Goal: Obtain resource: Obtain resource

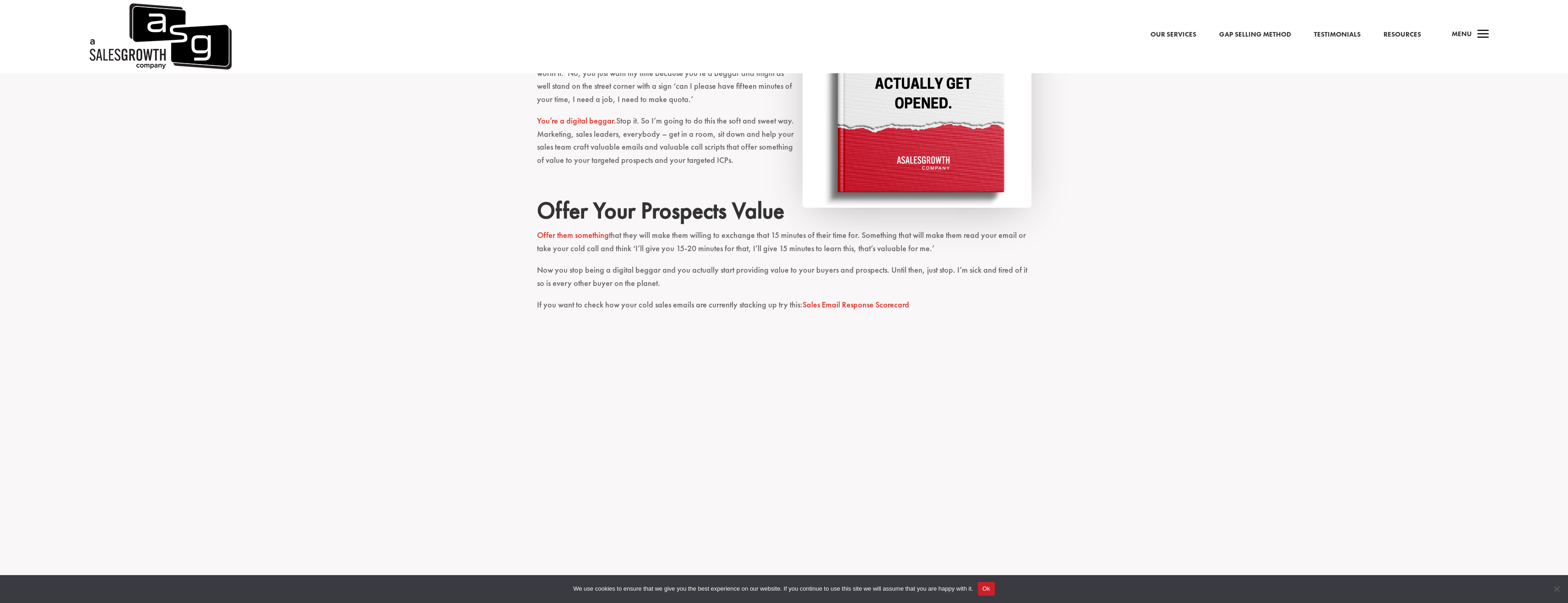
scroll to position [975, 0]
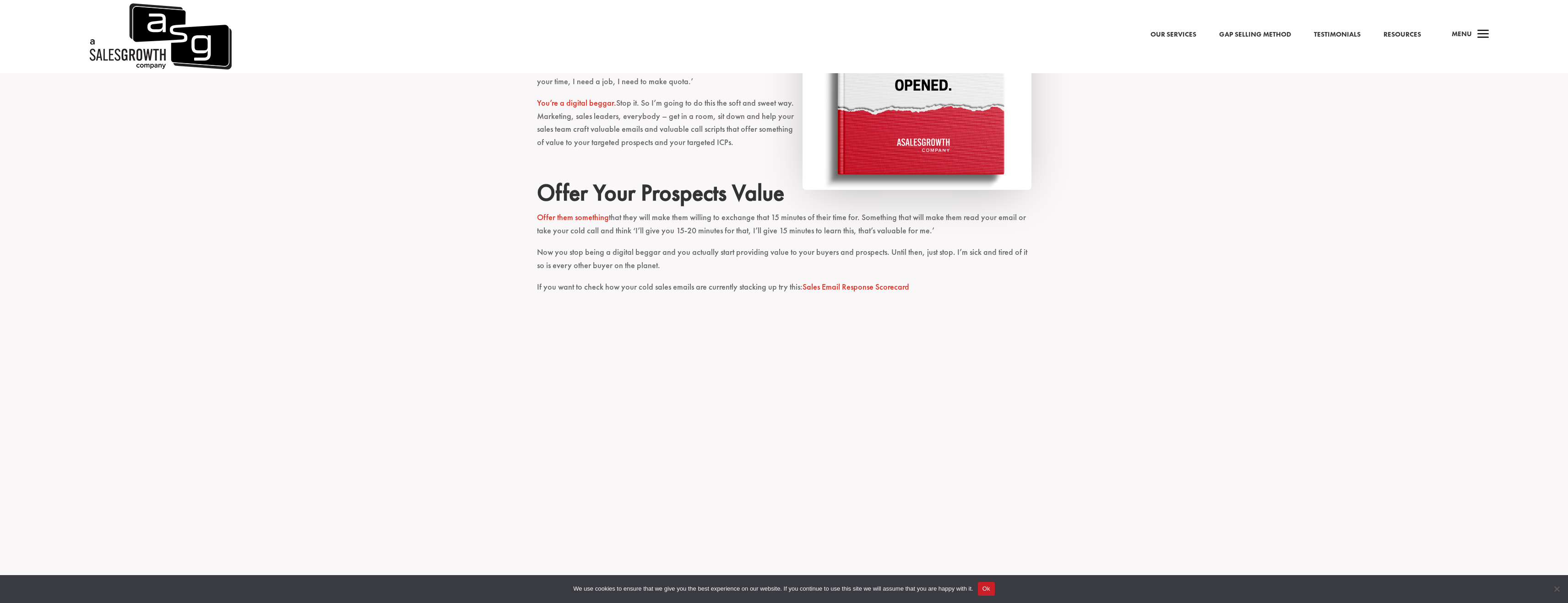
click at [838, 288] on link "Sales Email Response Scorecard" at bounding box center [856, 286] width 107 height 10
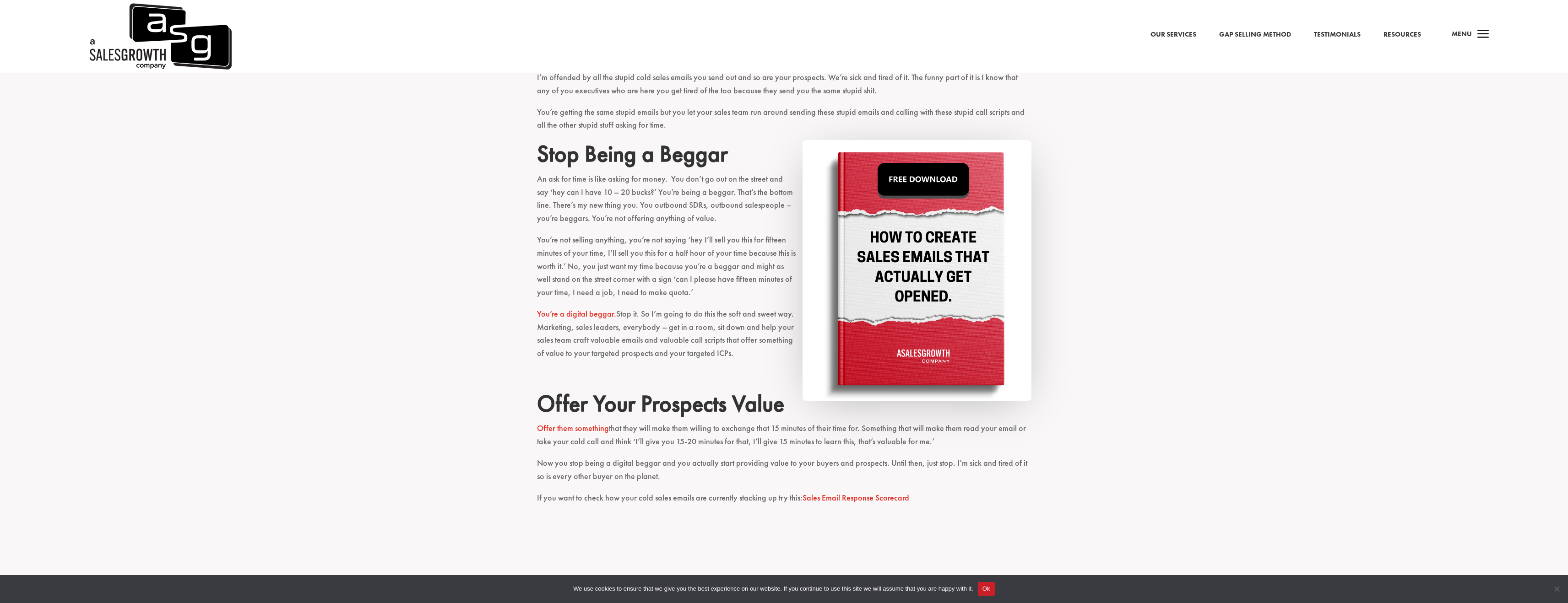
scroll to position [717, 0]
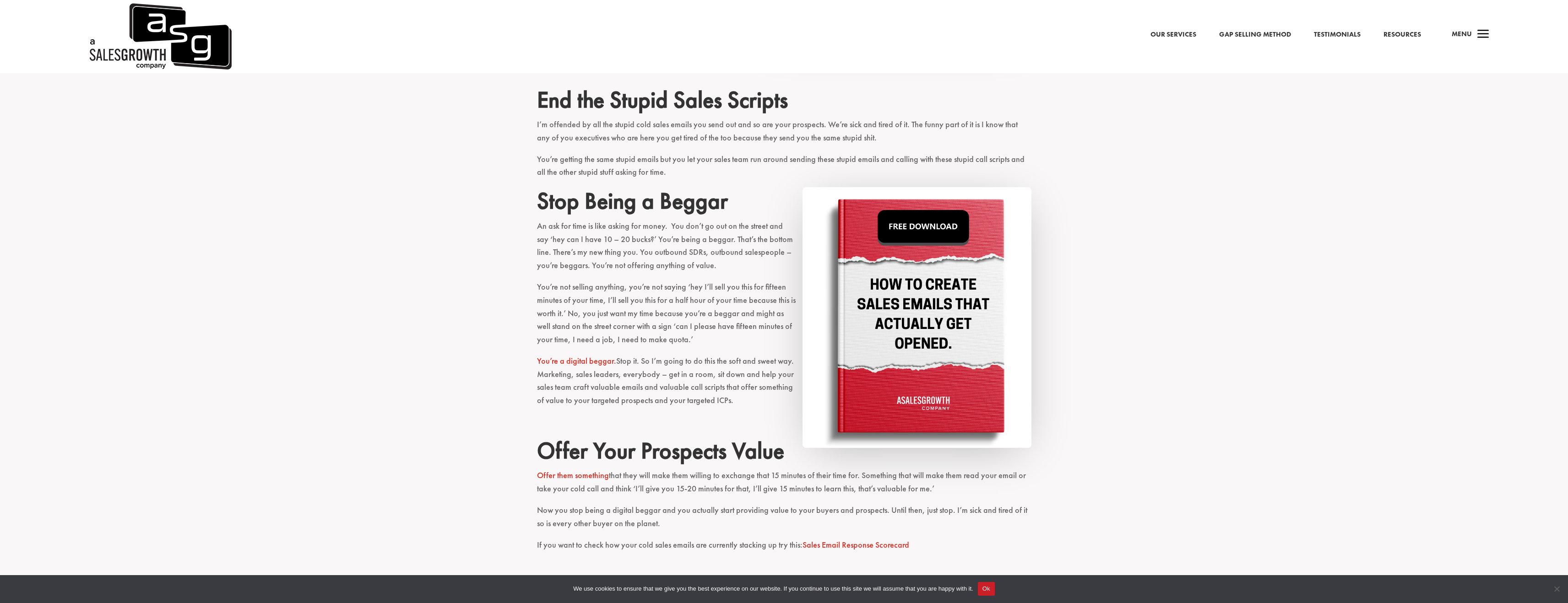
click at [921, 232] on img at bounding box center [917, 317] width 229 height 261
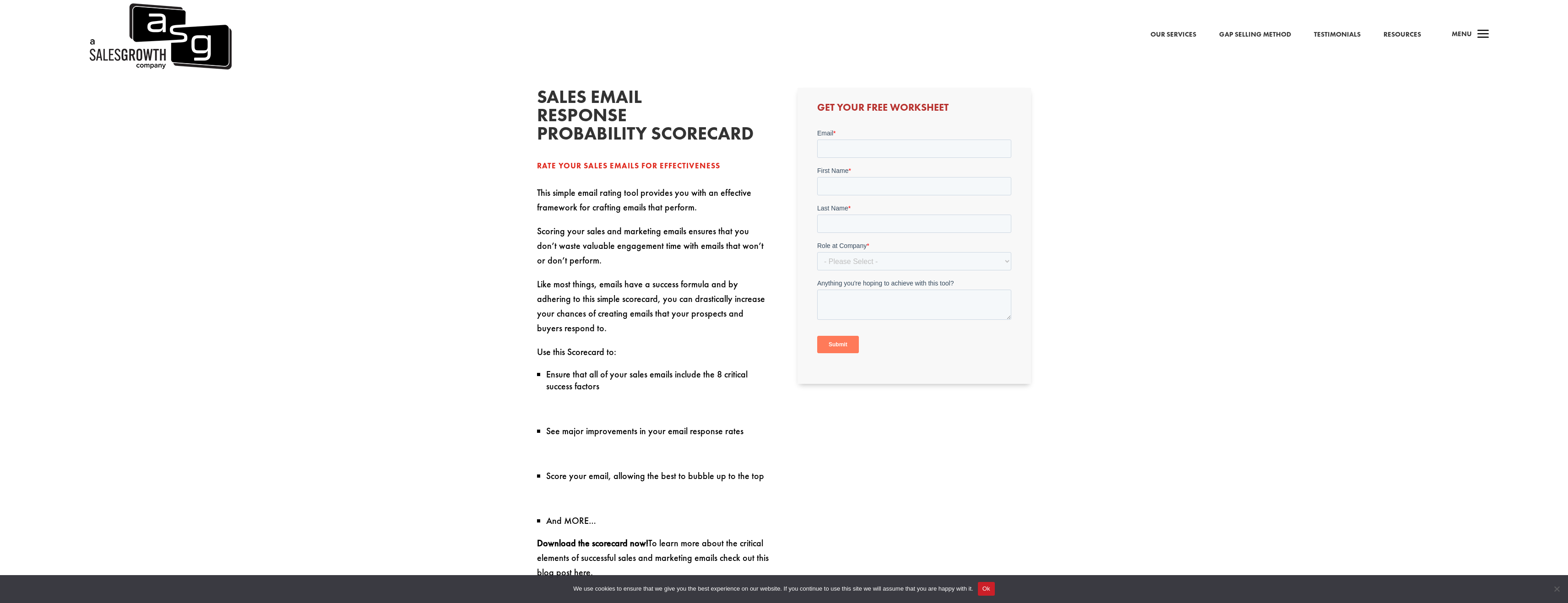
scroll to position [587, 0]
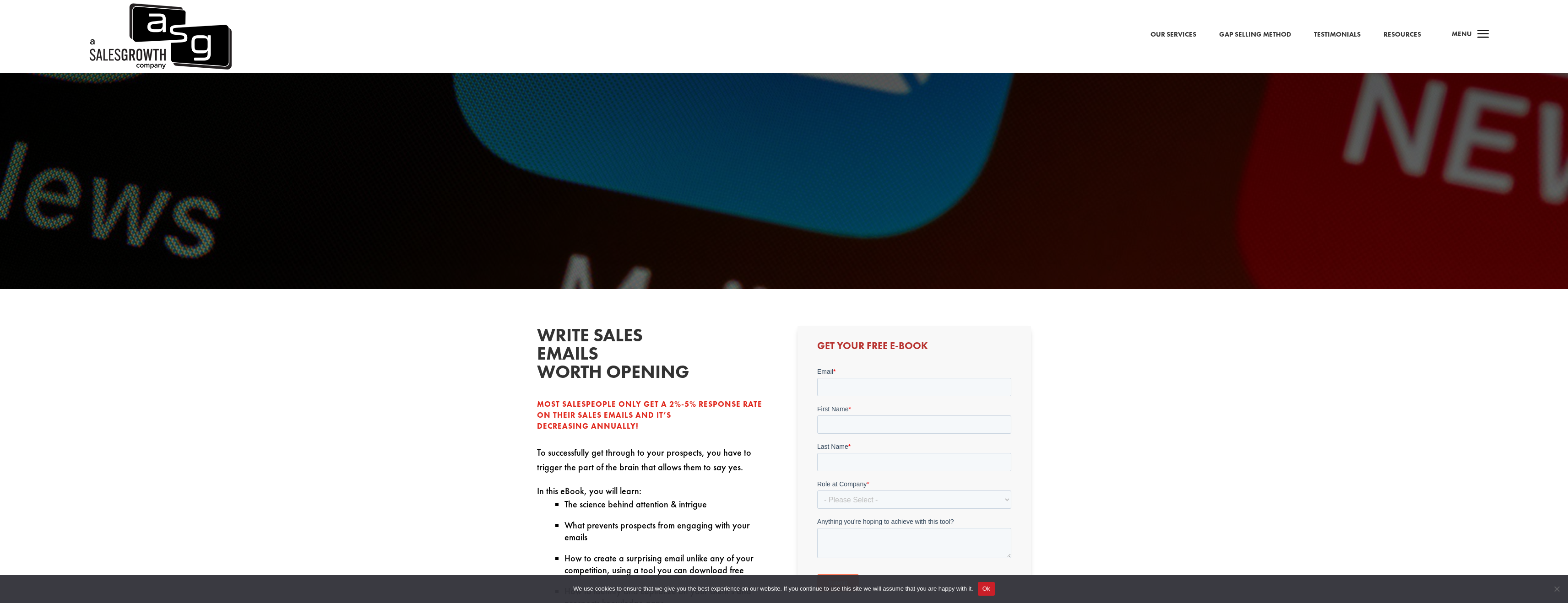
scroll to position [460, 0]
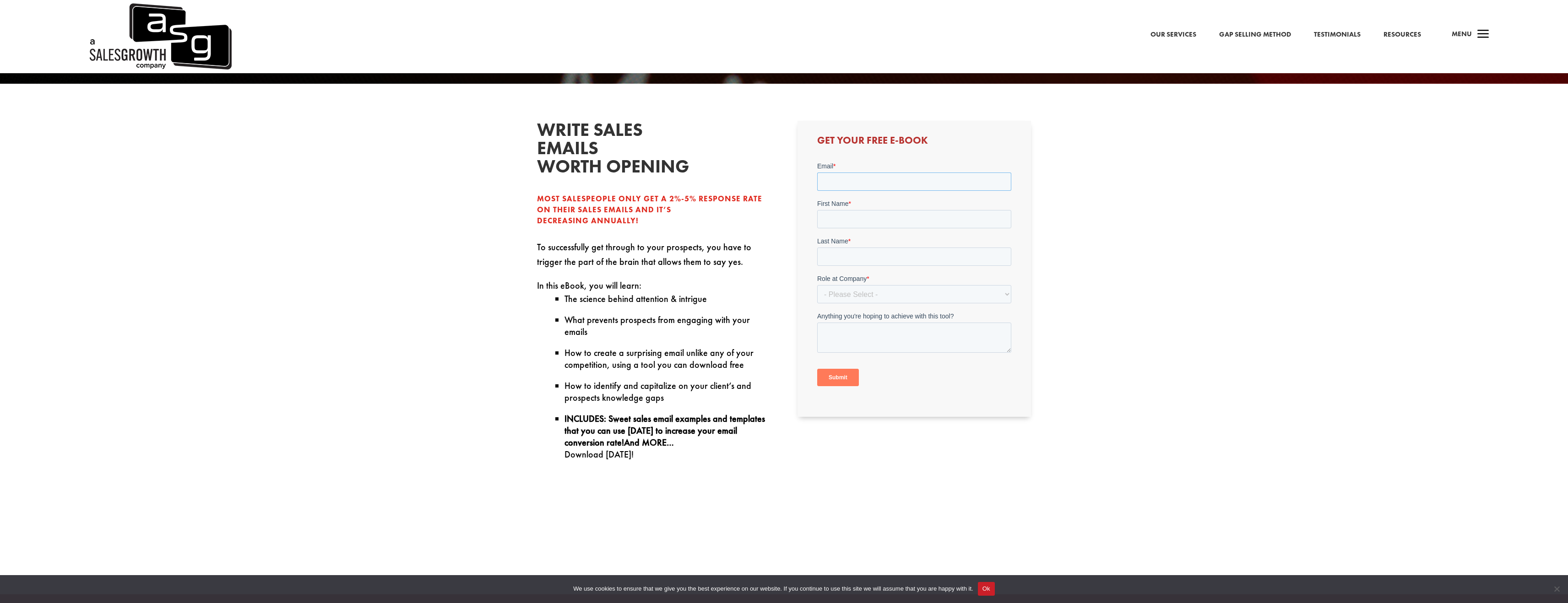
click at [905, 186] on input "Email *" at bounding box center [915, 181] width 195 height 19
type input "joshua.tomblin@workday.com"
click at [864, 215] on input "First Name *" at bounding box center [915, 219] width 195 height 19
type input "Josh"
type input "Tomblin"
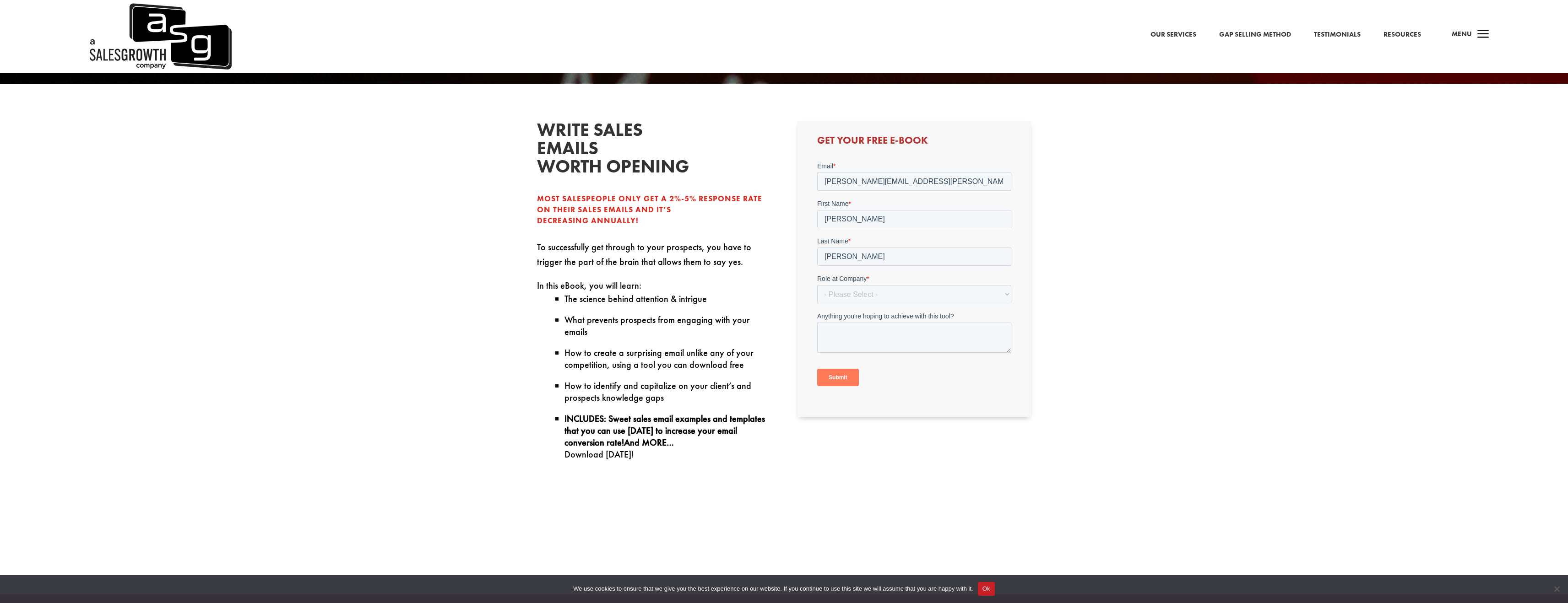
drag, startPoint x: 928, startPoint y: 269, endPoint x: 925, endPoint y: 275, distance: 6.7
click at [928, 269] on form "Email * joshua.tomblin@workday.com First Name * Josh Last Name * Tomblin Role a…" at bounding box center [915, 277] width 195 height 233
click at [925, 275] on label "Role at Company *" at bounding box center [915, 279] width 195 height 9
click at [925, 284] on select "- Please Select - C-Level (CRO, CSO, etc) Senior Leadership (VP of Sales, VP of…" at bounding box center [915, 294] width 195 height 19
click at [924, 287] on select "- Please Select - C-Level (CRO, CSO, etc) Senior Leadership (VP of Sales, VP of…" at bounding box center [915, 294] width 195 height 19
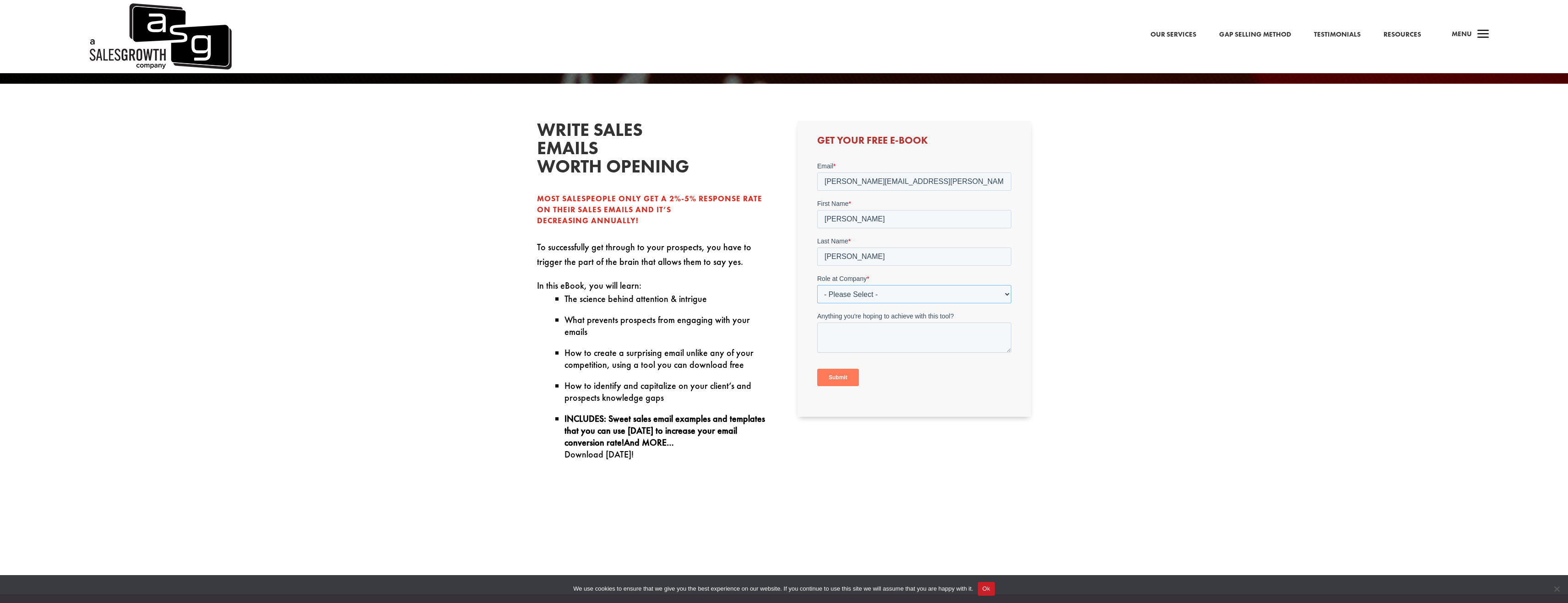
select select "Individual Contributor (AE, SDR, CSM, etc)"
click at [818, 284] on select "- Please Select - C-Level (CRO, CSO, etc) Senior Leadership (VP of Sales, VP of…" at bounding box center [915, 294] width 195 height 19
click at [843, 378] on input "Submit" at bounding box center [838, 377] width 42 height 18
click at [385, 245] on div "write sales emails worth opening Most salespeople only get a 2%-5% response rat…" at bounding box center [784, 473] width 1568 height 779
